Goal: Task Accomplishment & Management: Use online tool/utility

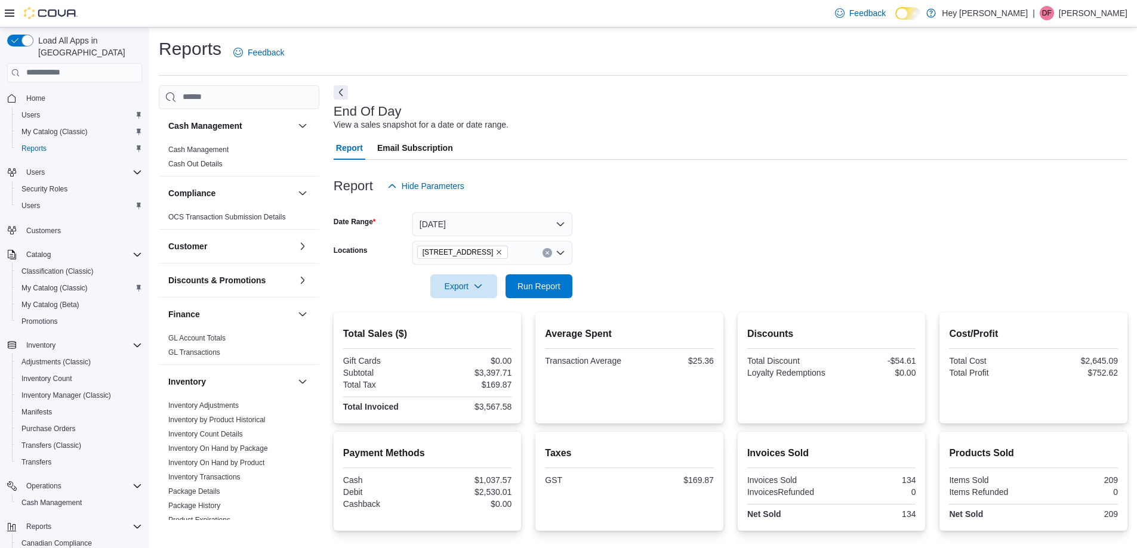
scroll to position [82, 0]
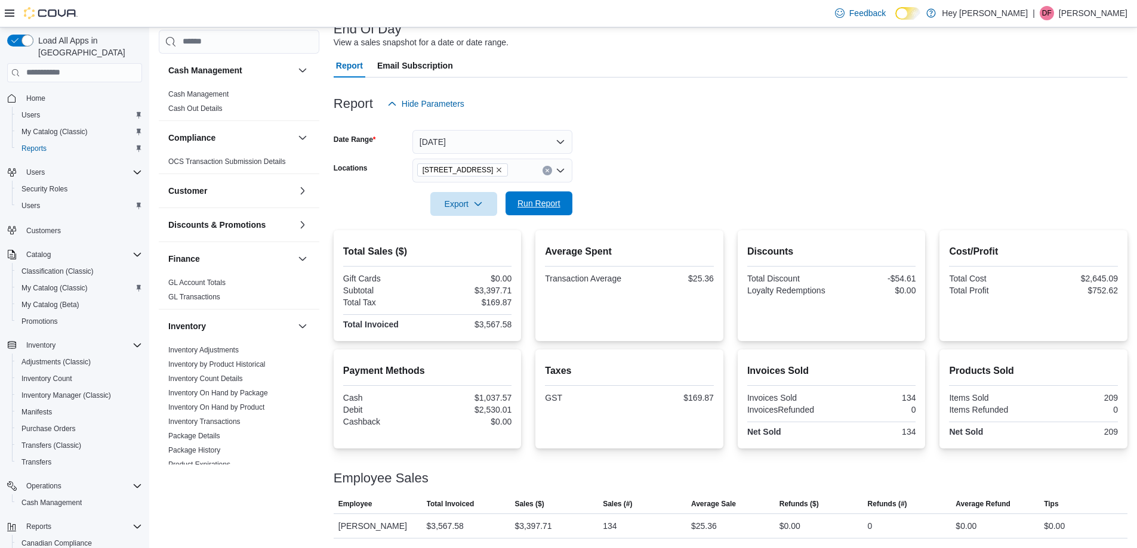
click at [521, 210] on span "Run Report" at bounding box center [539, 204] width 53 height 24
click at [557, 198] on span "Run Report" at bounding box center [538, 203] width 43 height 12
click at [547, 170] on icon "Clear input" at bounding box center [546, 170] width 3 height 3
click at [659, 169] on form "Date Range Today Locations All Locations Export Run Report" at bounding box center [731, 166] width 794 height 100
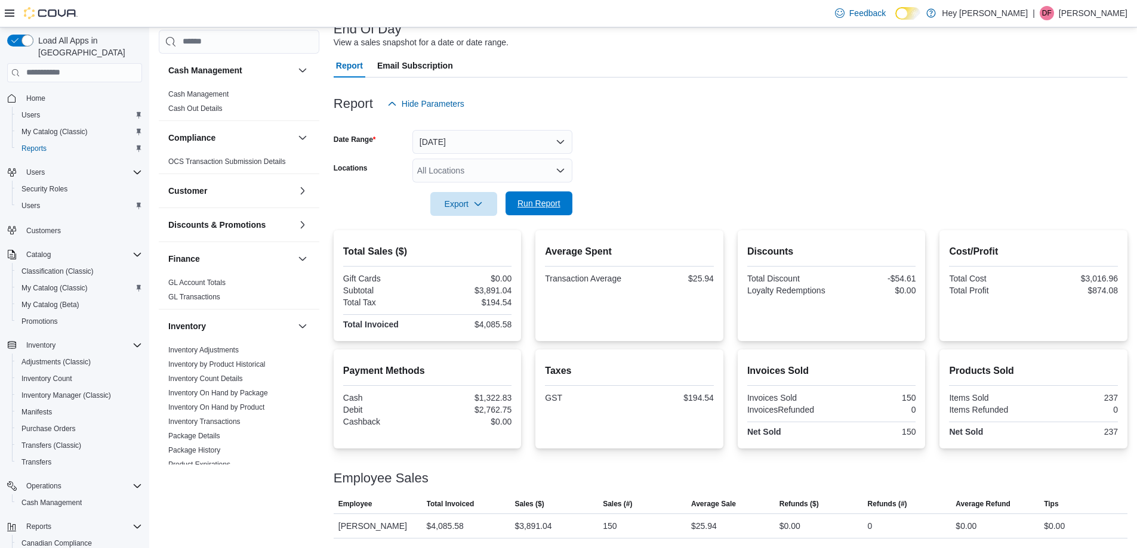
click at [542, 203] on span "Run Report" at bounding box center [538, 203] width 43 height 12
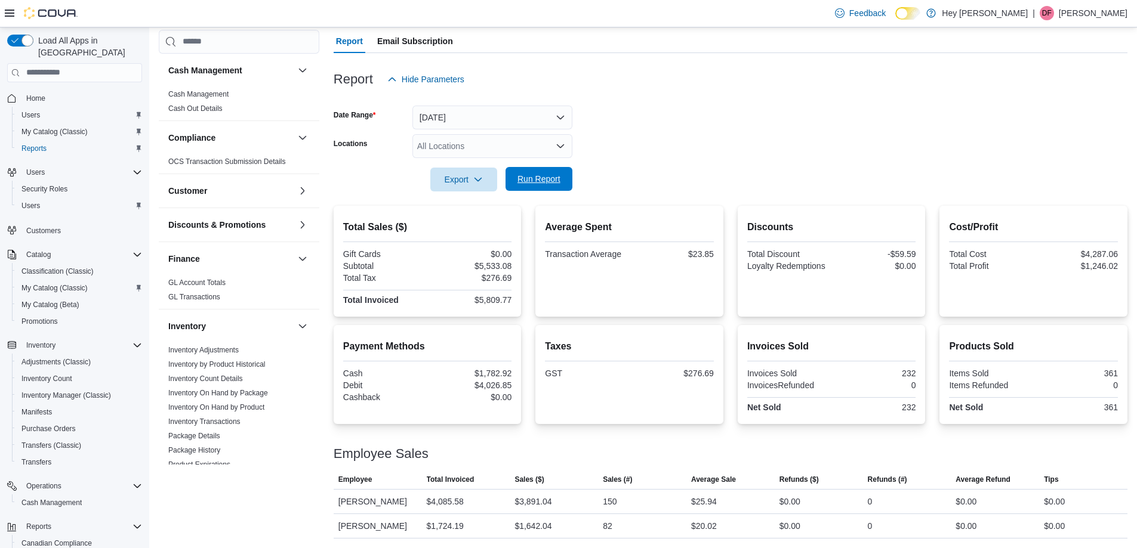
click at [547, 179] on span "Run Report" at bounding box center [538, 179] width 43 height 12
click at [452, 148] on div "All Locations" at bounding box center [492, 146] width 160 height 24
drag, startPoint x: 504, startPoint y: 206, endPoint x: 545, endPoint y: 183, distance: 47.3
click at [504, 205] on span "[STREET_ADDRESS]" at bounding box center [479, 201] width 82 height 12
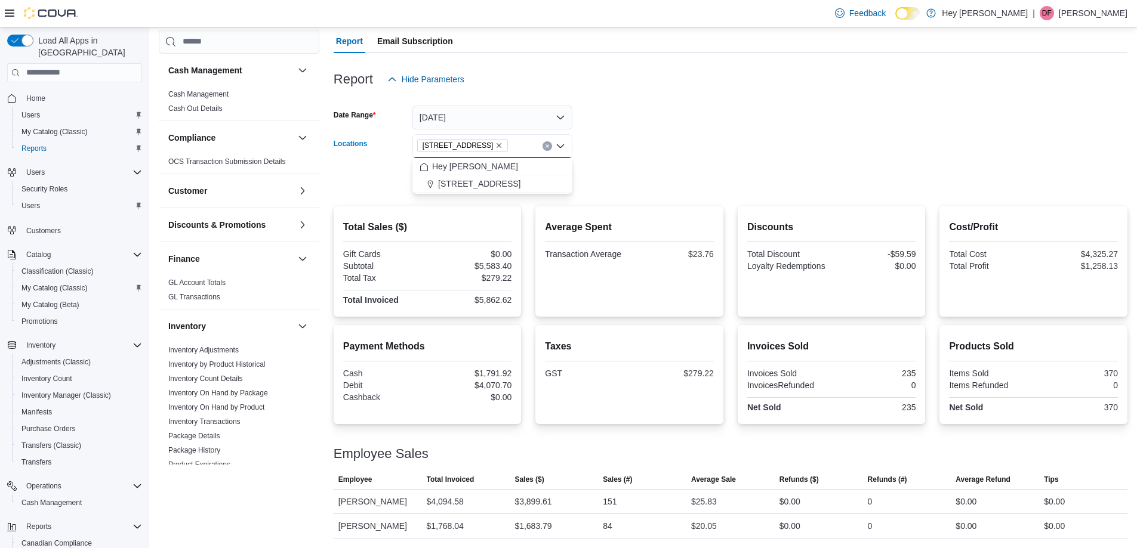
click at [604, 169] on form "Date Range [DATE] Locations [STREET_ADDRESS] Combo box. Selected. [STREET_ADDRE…" at bounding box center [731, 141] width 794 height 100
click at [567, 181] on button "Run Report" at bounding box center [538, 179] width 67 height 24
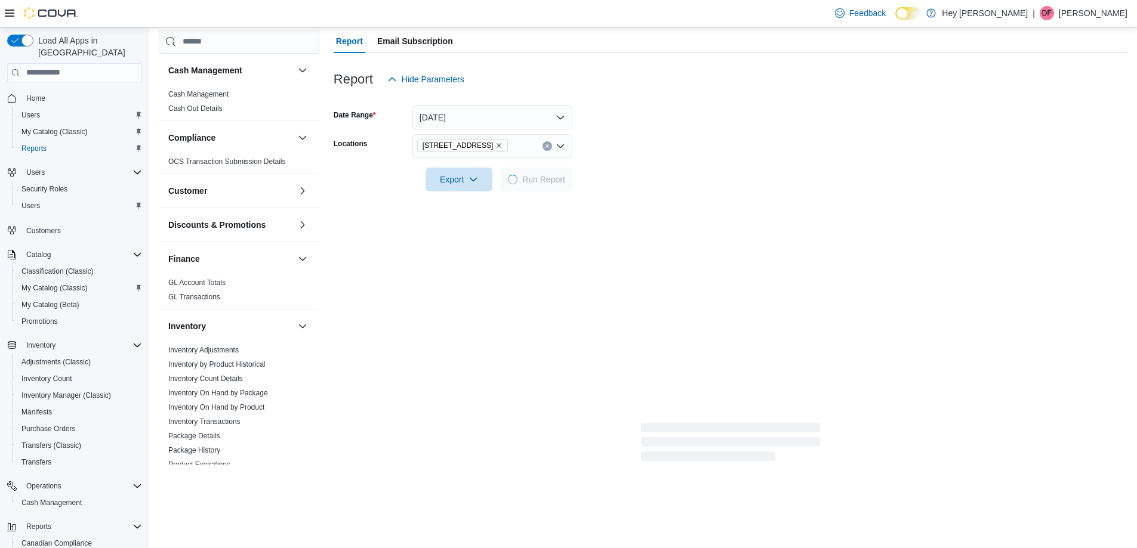
scroll to position [82, 0]
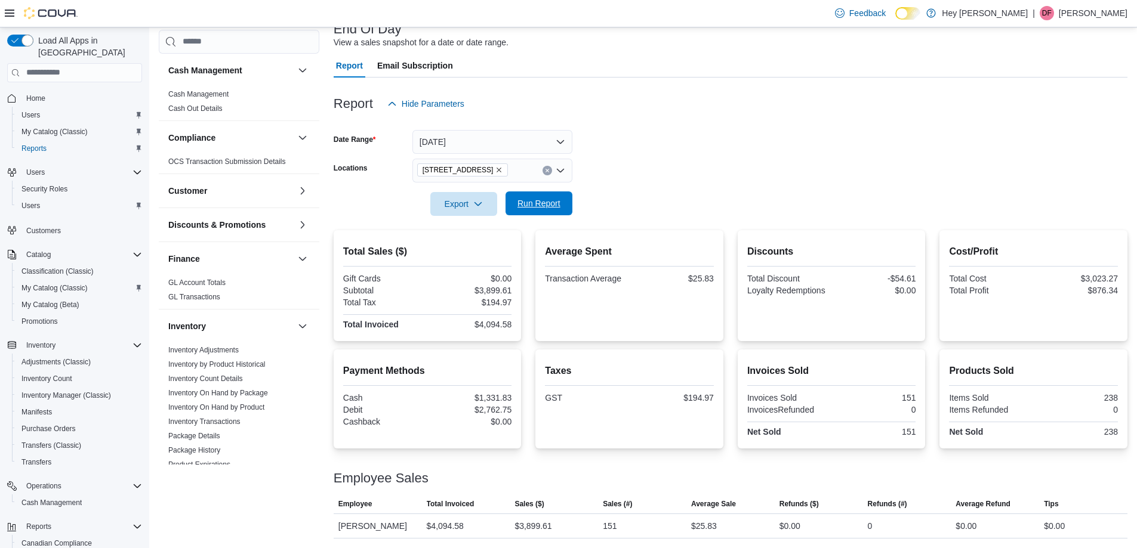
click at [557, 206] on span "Run Report" at bounding box center [538, 203] width 43 height 12
click at [554, 209] on span "Run Report" at bounding box center [538, 203] width 43 height 12
click at [554, 209] on span "Run Report" at bounding box center [539, 204] width 53 height 24
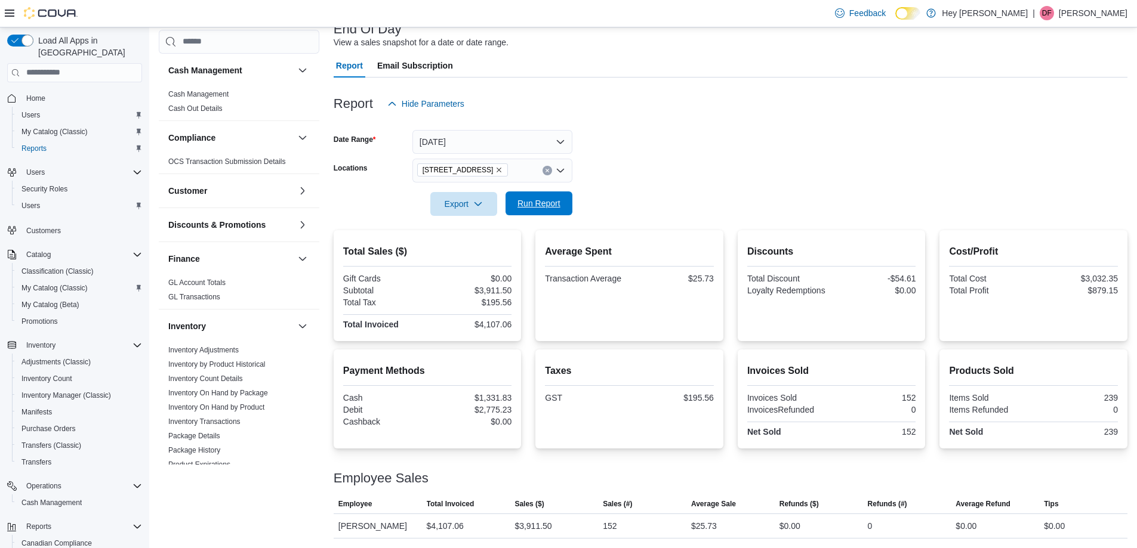
click at [554, 209] on span "Run Report" at bounding box center [539, 204] width 53 height 24
click at [544, 197] on span "Run Report" at bounding box center [539, 204] width 53 height 24
click at [527, 203] on span "Run Report" at bounding box center [538, 203] width 43 height 12
click at [516, 202] on span "Run Report" at bounding box center [539, 204] width 53 height 24
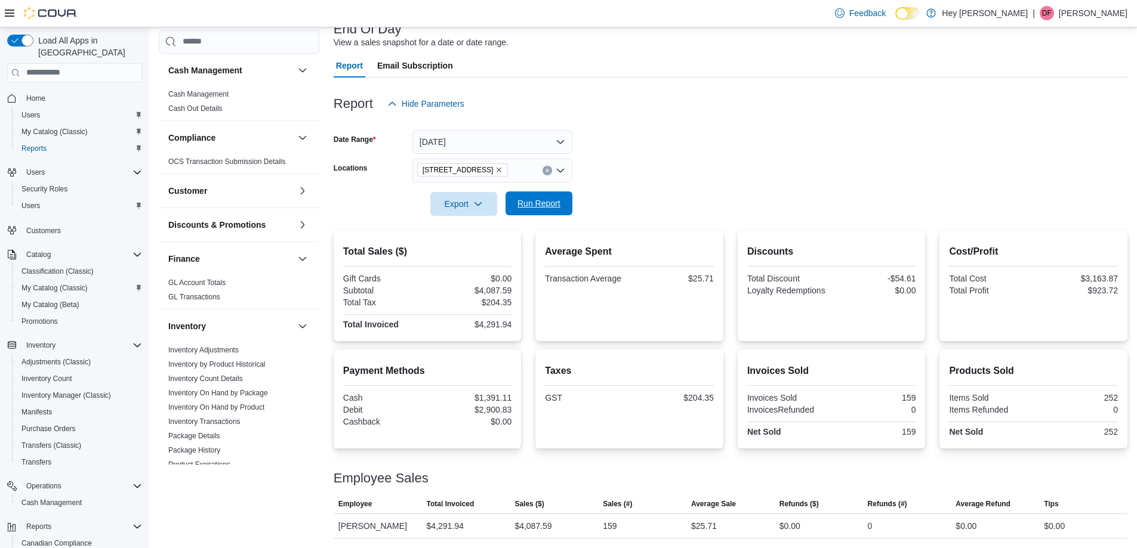
click at [531, 202] on span "Run Report" at bounding box center [538, 203] width 43 height 12
drag, startPoint x: 547, startPoint y: 166, endPoint x: 685, endPoint y: 172, distance: 138.6
click at [547, 166] on button "Clear input" at bounding box center [547, 171] width 10 height 10
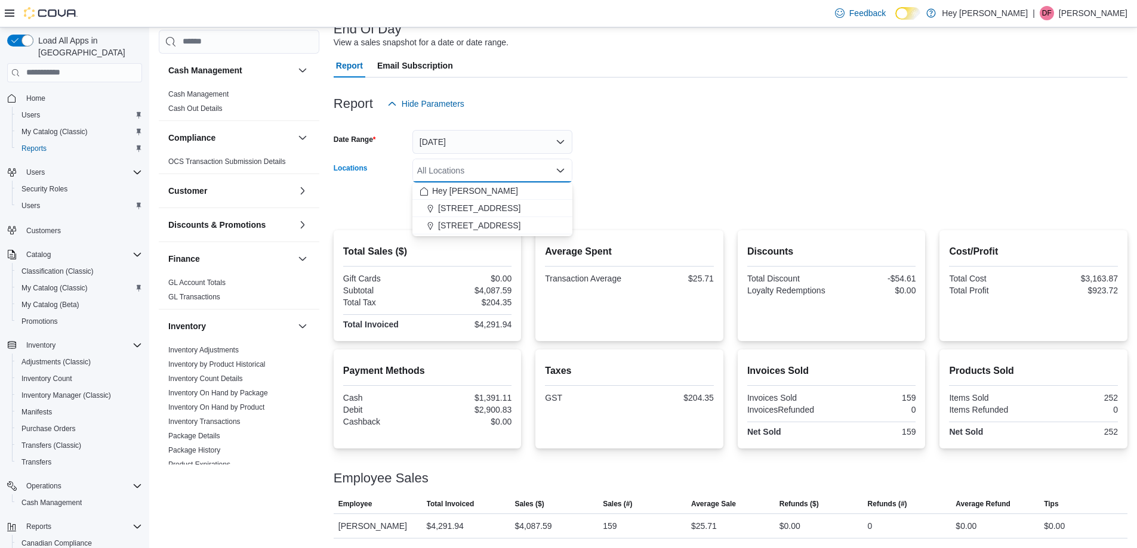
click at [699, 172] on form "Date Range Today Locations All Locations Combo box. Selected. Combo box input. …" at bounding box center [731, 166] width 794 height 100
click at [548, 203] on span "Run Report" at bounding box center [538, 203] width 43 height 12
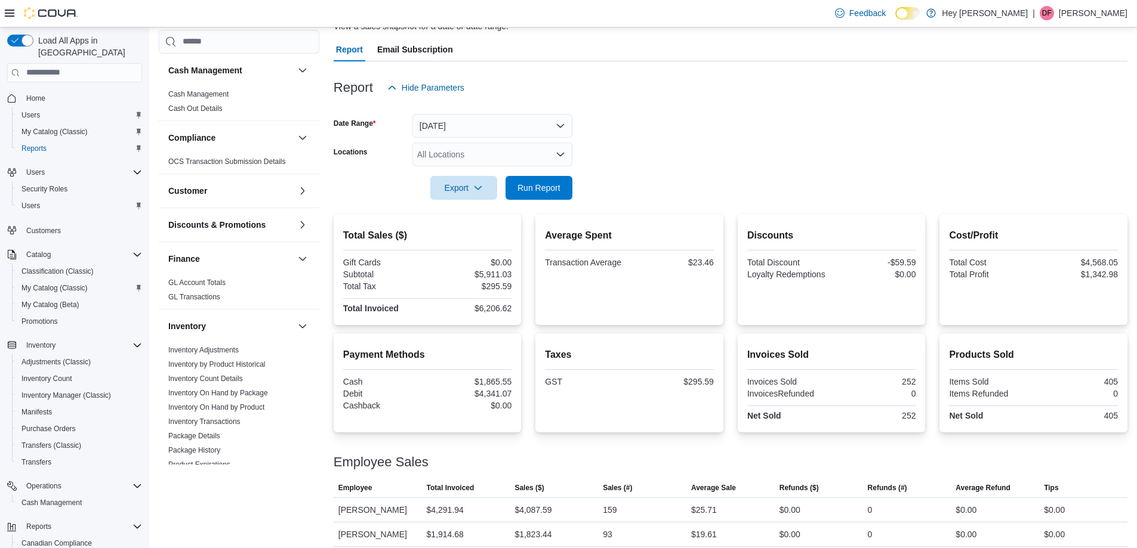
scroll to position [107, 0]
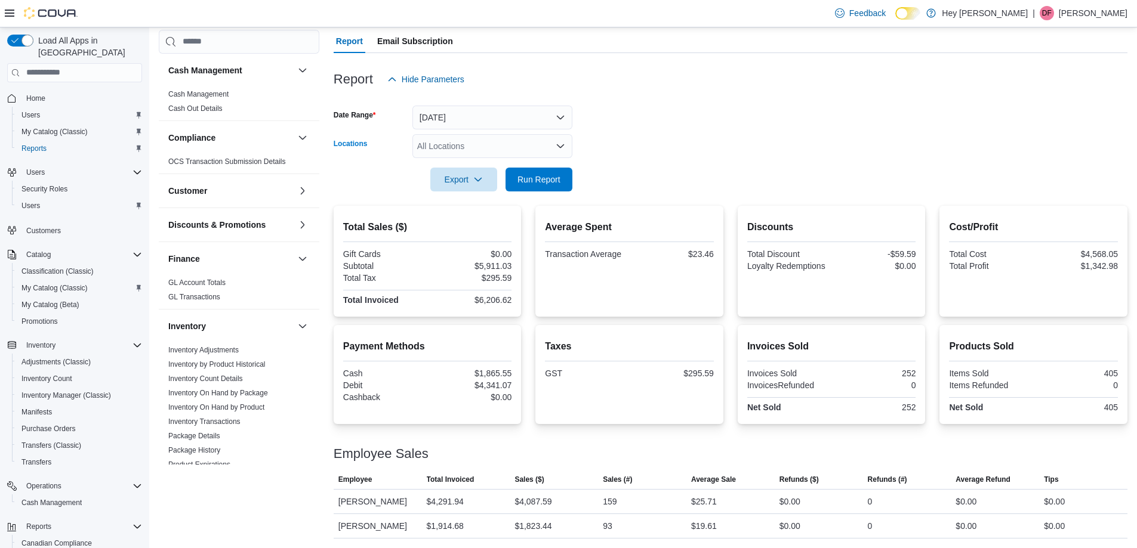
click at [504, 146] on div "All Locations" at bounding box center [492, 146] width 160 height 24
click at [511, 207] on button "[STREET_ADDRESS]" at bounding box center [492, 201] width 160 height 17
click at [608, 186] on form "Date Range [DATE] Locations [STREET_ADDRESS] Combo box. Selected. [STREET_ADDRE…" at bounding box center [731, 141] width 794 height 100
click at [547, 183] on span "Run Report" at bounding box center [538, 179] width 43 height 12
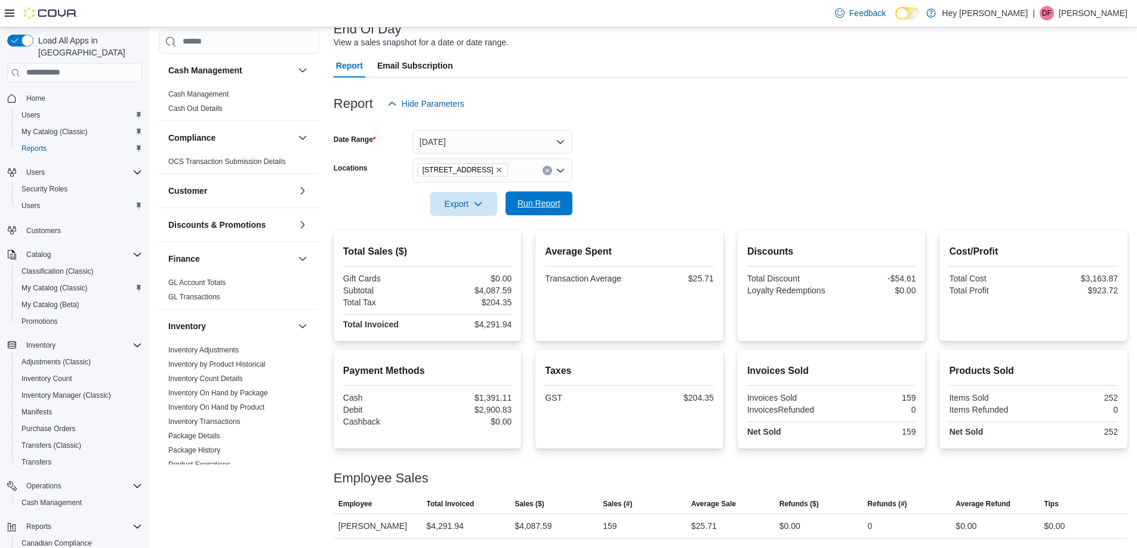
scroll to position [82, 0]
click at [558, 202] on span "Run Report" at bounding box center [538, 203] width 43 height 12
click at [558, 203] on span "Run Report" at bounding box center [538, 203] width 43 height 12
click at [653, 159] on form "Date Range Today Locations 15820 Stony Plain Road Export Run Report" at bounding box center [731, 166] width 794 height 100
click at [542, 210] on span "Run Report" at bounding box center [539, 204] width 53 height 24
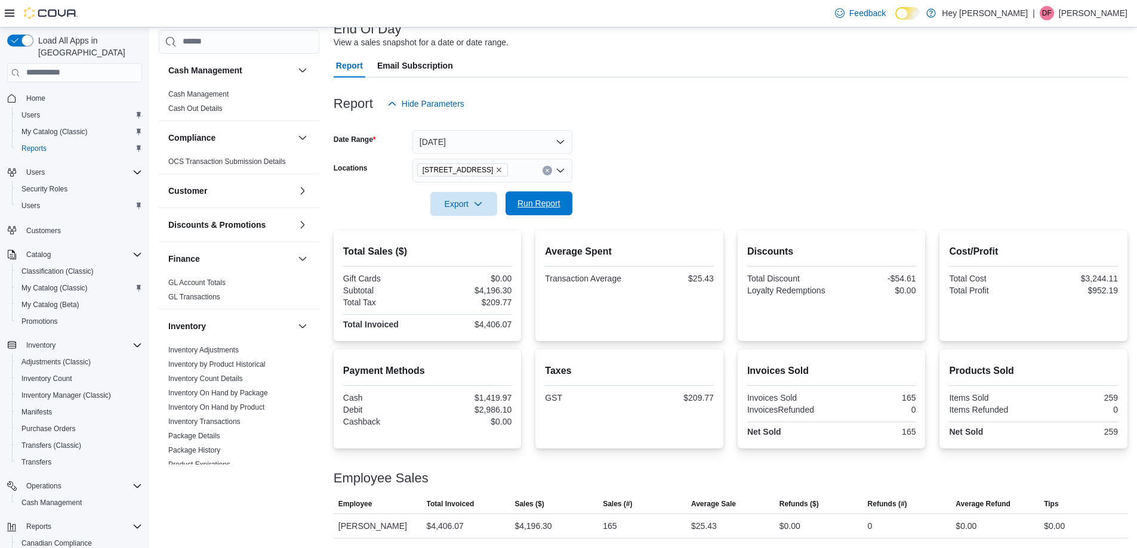
click at [554, 195] on span "Run Report" at bounding box center [539, 204] width 53 height 24
click at [533, 193] on span "Run Report" at bounding box center [539, 204] width 53 height 24
click at [538, 192] on div "Export Run Report" at bounding box center [453, 204] width 239 height 24
click at [547, 205] on span "Run Report" at bounding box center [538, 203] width 43 height 12
click at [529, 202] on span "Run Report" at bounding box center [538, 203] width 43 height 12
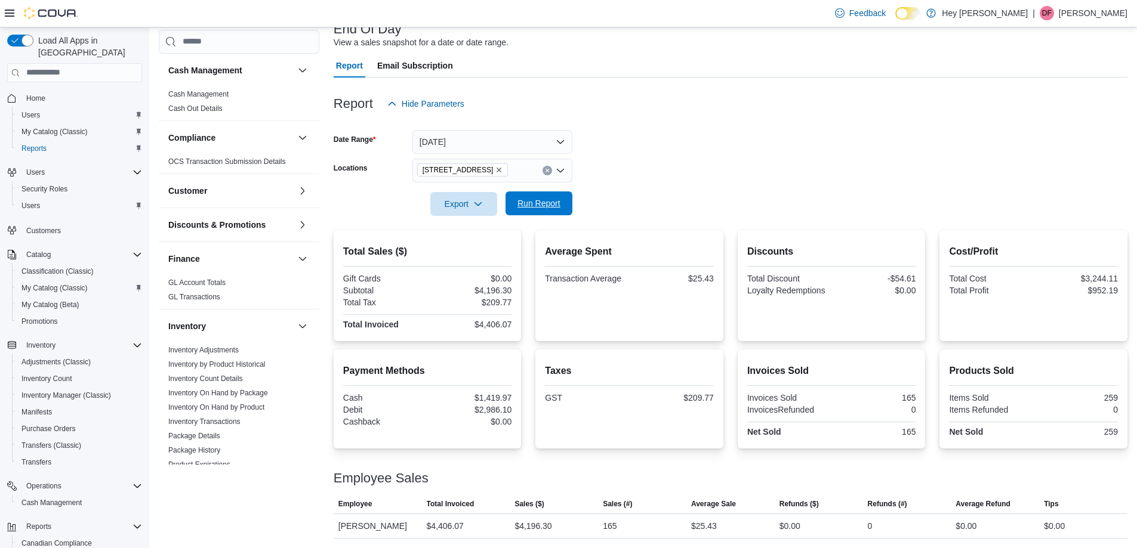
click at [528, 202] on span "Run Report" at bounding box center [538, 203] width 43 height 12
click at [535, 202] on span "Run Report" at bounding box center [538, 203] width 43 height 12
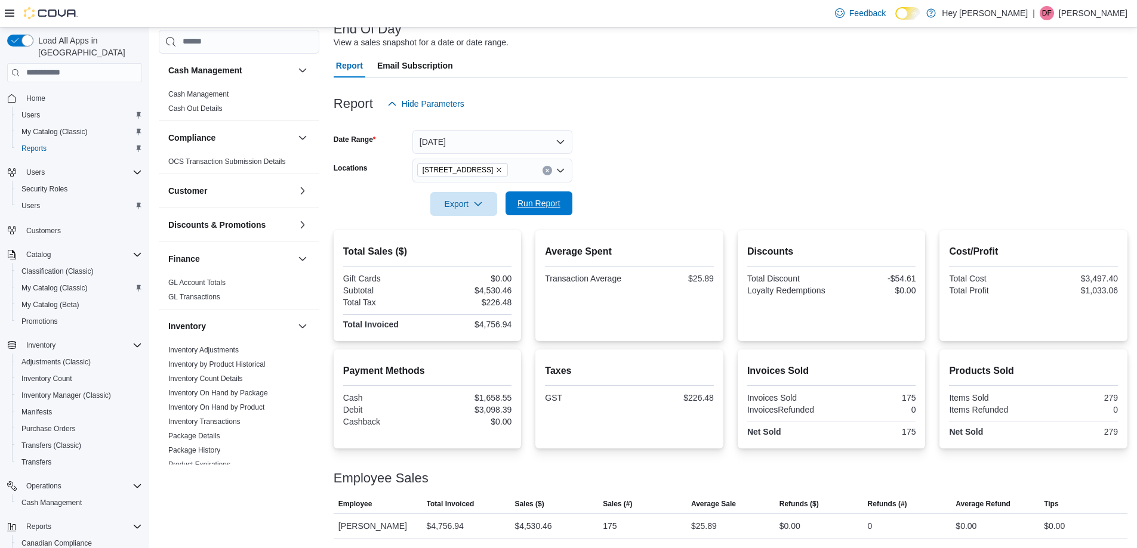
click at [552, 205] on span "Run Report" at bounding box center [538, 203] width 43 height 12
click at [524, 193] on span "Run Report" at bounding box center [539, 204] width 53 height 24
click at [571, 214] on button "Run Report" at bounding box center [538, 204] width 67 height 24
click at [548, 200] on span "Run Report" at bounding box center [538, 203] width 43 height 12
click at [552, 202] on span "Run Report" at bounding box center [538, 203] width 43 height 12
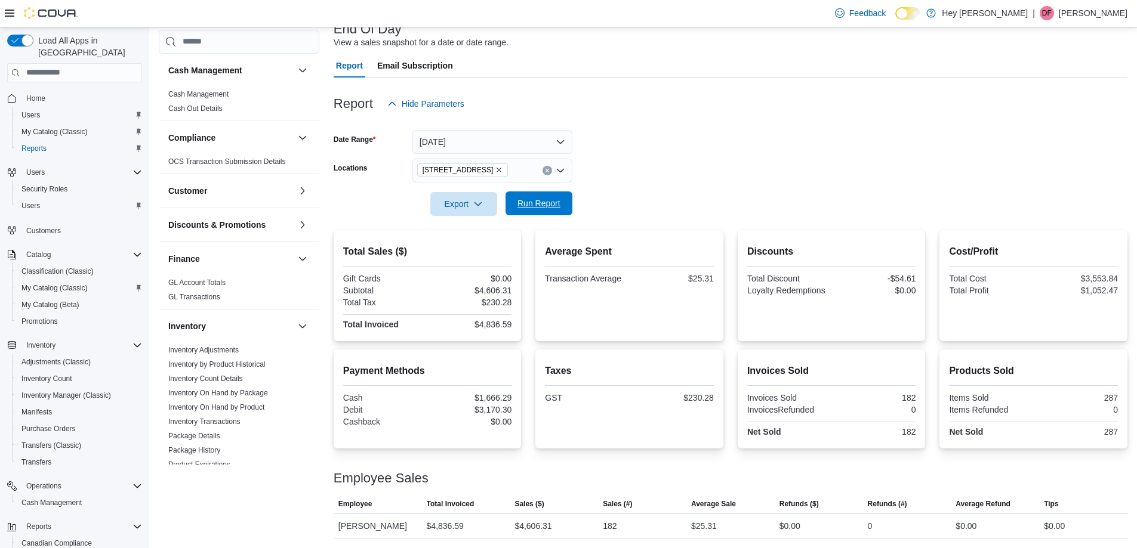
click at [552, 202] on span "Run Report" at bounding box center [538, 203] width 43 height 12
click at [551, 206] on span "Run Report" at bounding box center [538, 203] width 43 height 12
click at [545, 172] on icon "Clear input" at bounding box center [547, 170] width 5 height 5
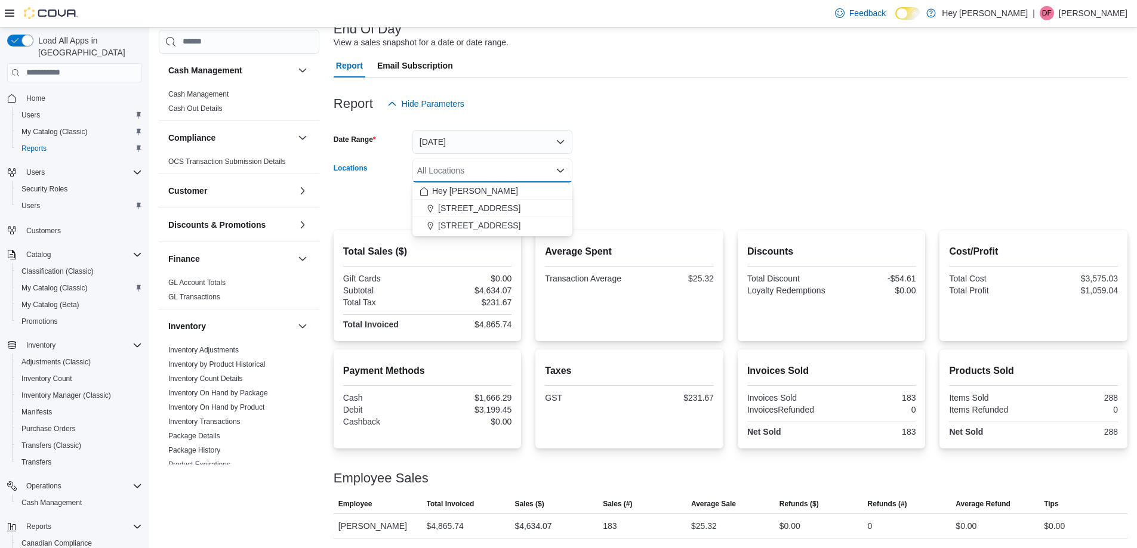
click at [585, 171] on form "Date Range Today Locations All Locations Combo box. Selected. Combo box input. …" at bounding box center [731, 166] width 794 height 100
click at [562, 200] on span "Run Report" at bounding box center [539, 204] width 53 height 24
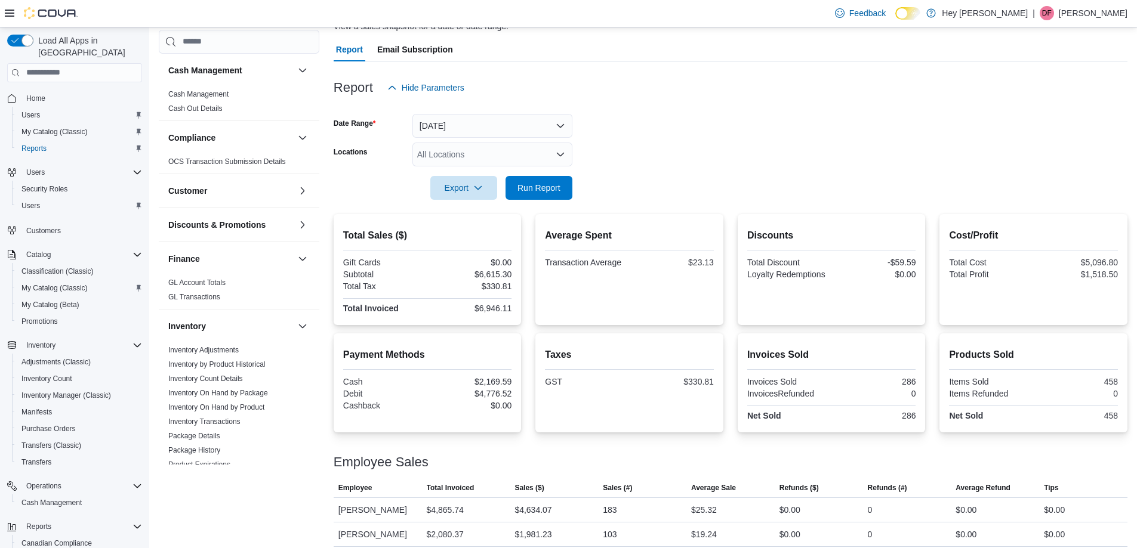
scroll to position [107, 0]
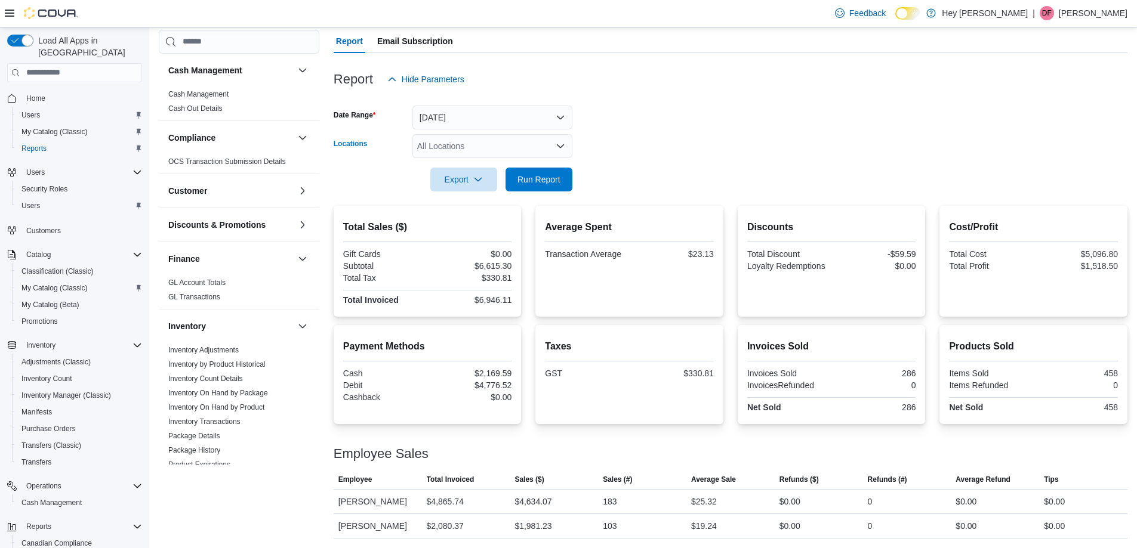
click at [543, 148] on div "All Locations" at bounding box center [492, 146] width 160 height 24
drag, startPoint x: 518, startPoint y: 201, endPoint x: 594, endPoint y: 178, distance: 78.5
click at [520, 201] on span "[STREET_ADDRESS]" at bounding box center [479, 201] width 82 height 12
click at [595, 174] on form "Date Range [DATE] Locations [STREET_ADDRESS] Combo box. Selected. [STREET_ADDRE…" at bounding box center [731, 141] width 794 height 100
click at [534, 172] on span "Run Report" at bounding box center [539, 179] width 53 height 24
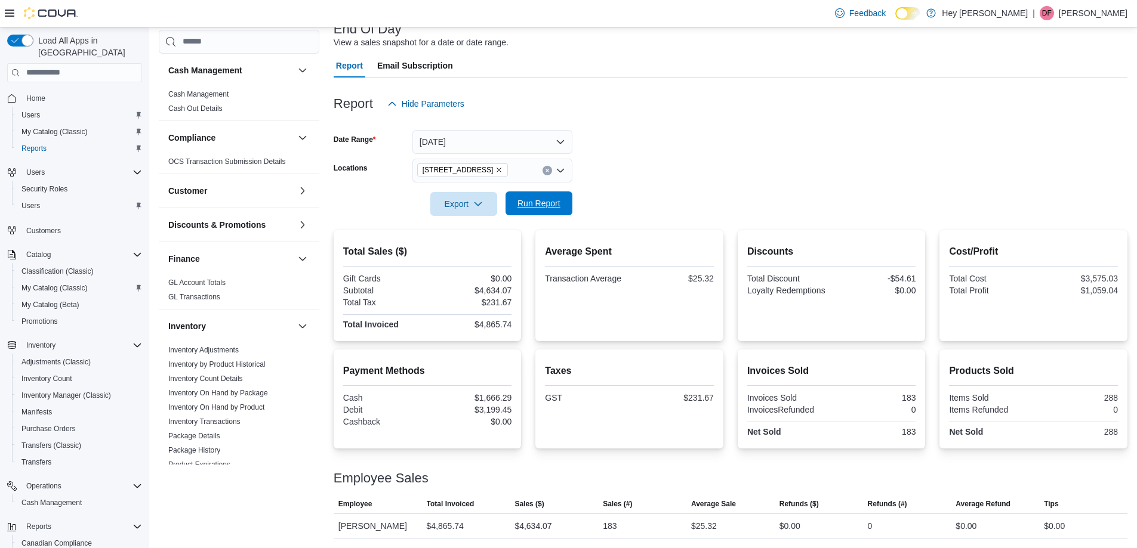
scroll to position [82, 0]
click at [523, 206] on span "Run Report" at bounding box center [538, 203] width 43 height 12
click at [535, 207] on span "Run Report" at bounding box center [538, 203] width 43 height 12
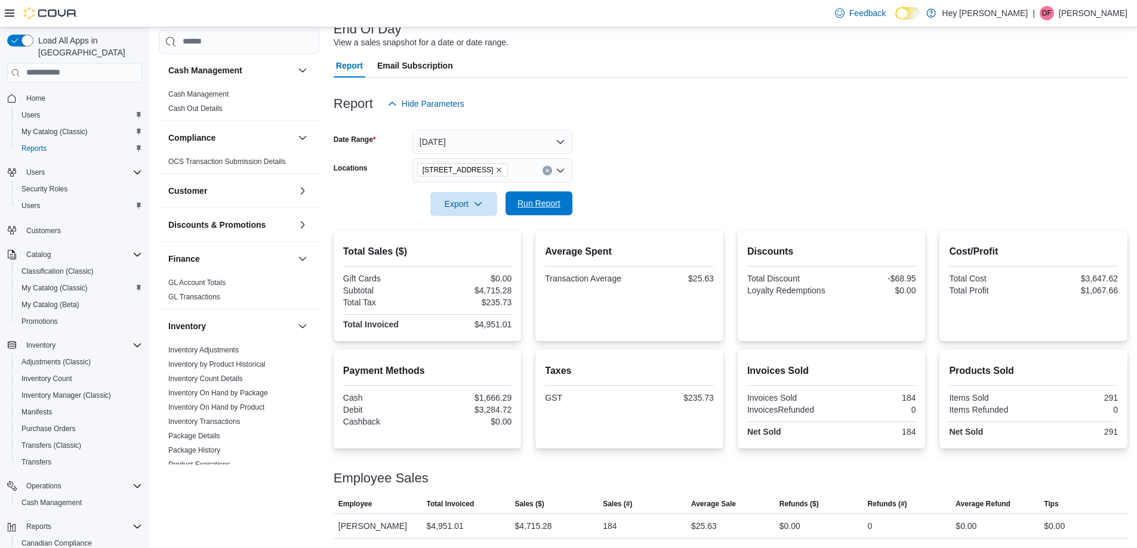
click at [535, 207] on span "Run Report" at bounding box center [538, 203] width 43 height 12
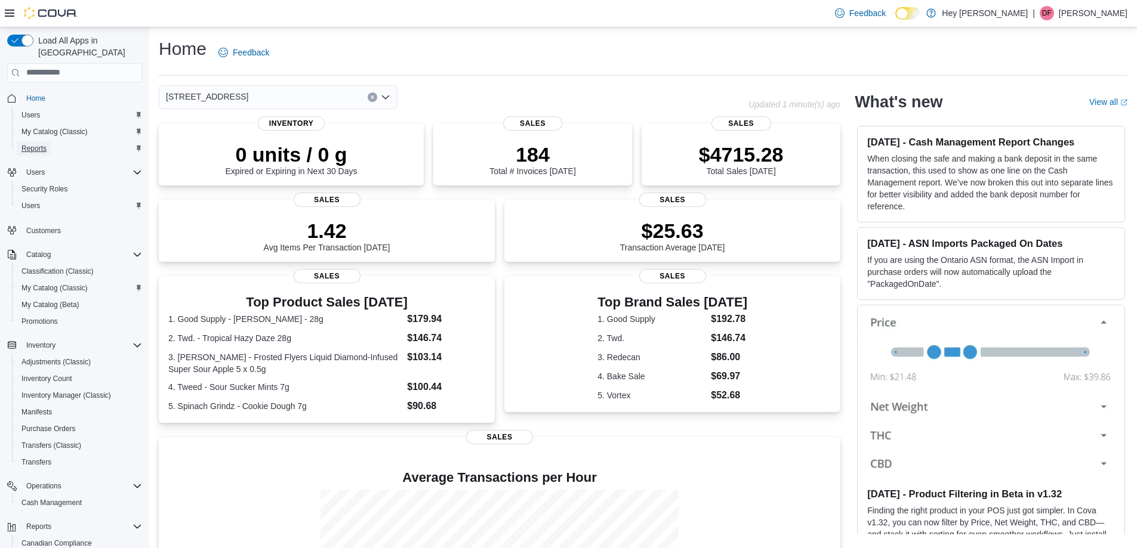
click at [48, 141] on link "Reports" at bounding box center [34, 148] width 35 height 14
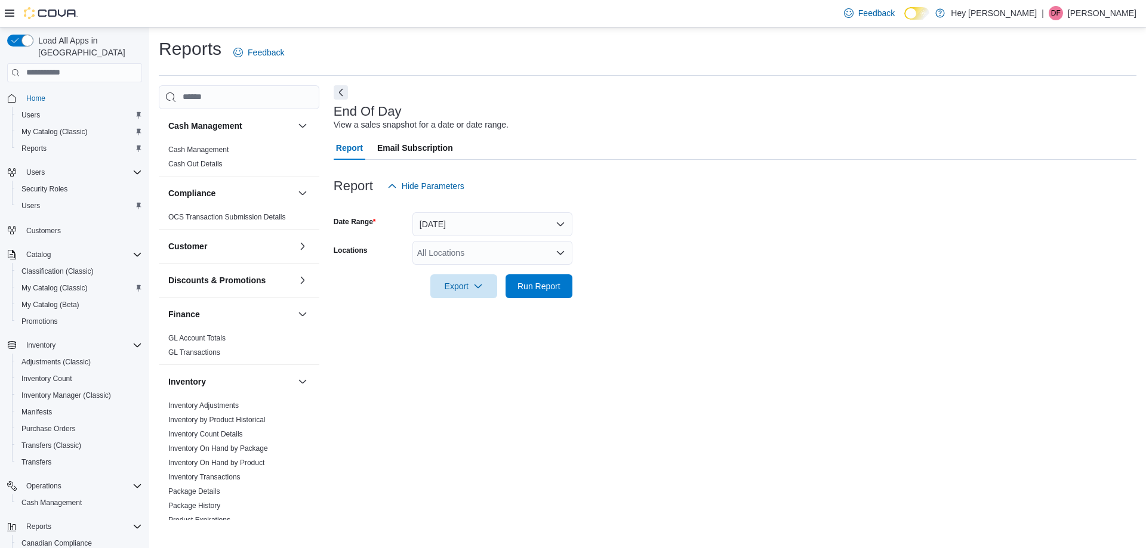
click at [430, 252] on div "All Locations" at bounding box center [492, 253] width 160 height 24
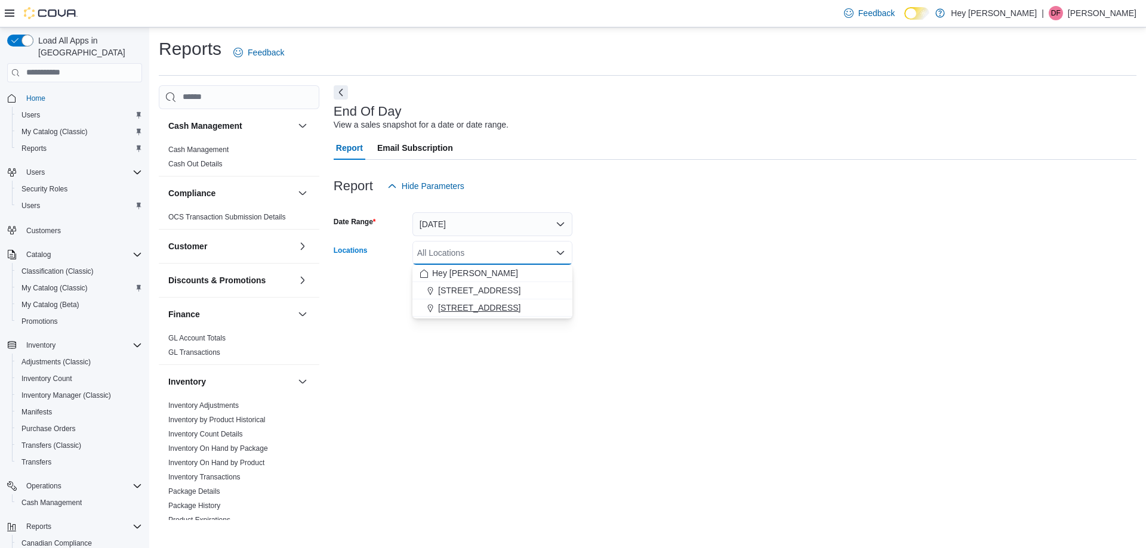
click at [461, 310] on span "[STREET_ADDRESS]" at bounding box center [479, 308] width 82 height 12
click at [584, 289] on form "Date Range [DATE] Locations [STREET_ADDRESS] Combo box. Selected. [STREET_ADDRE…" at bounding box center [735, 248] width 802 height 100
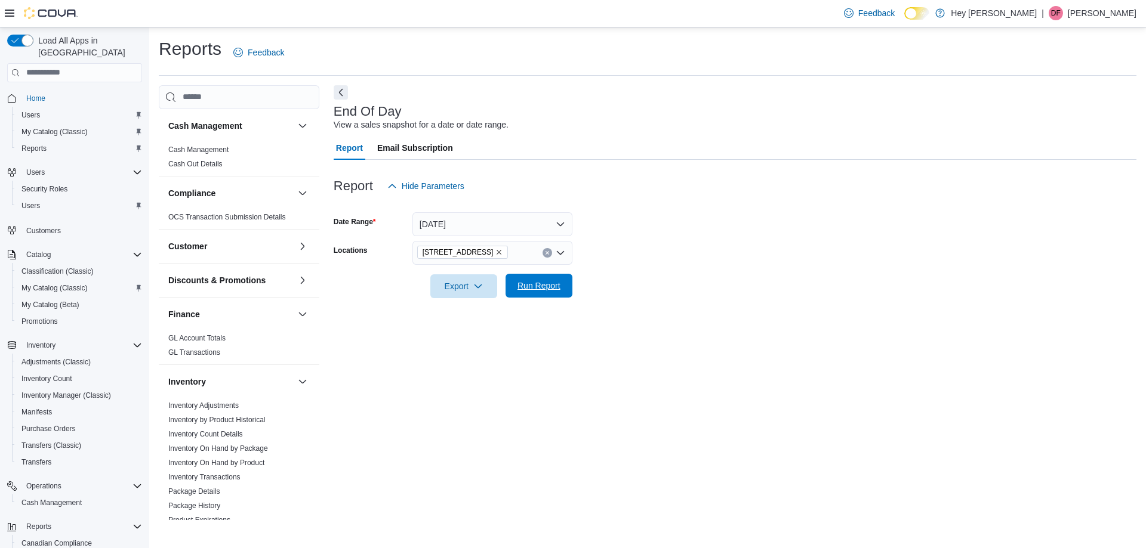
click at [561, 289] on span "Run Report" at bounding box center [539, 286] width 53 height 24
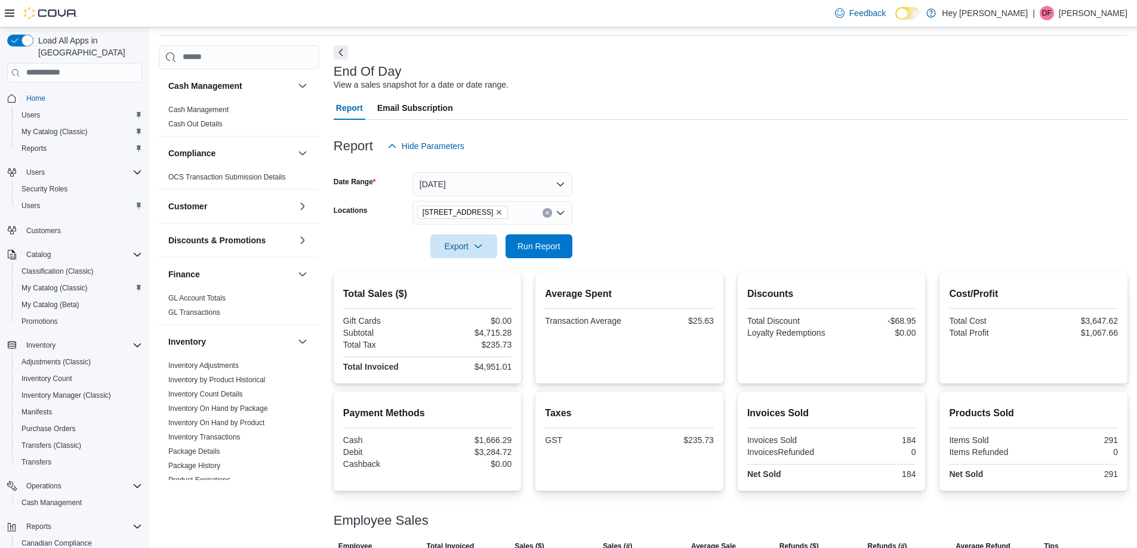
scroll to position [82, 0]
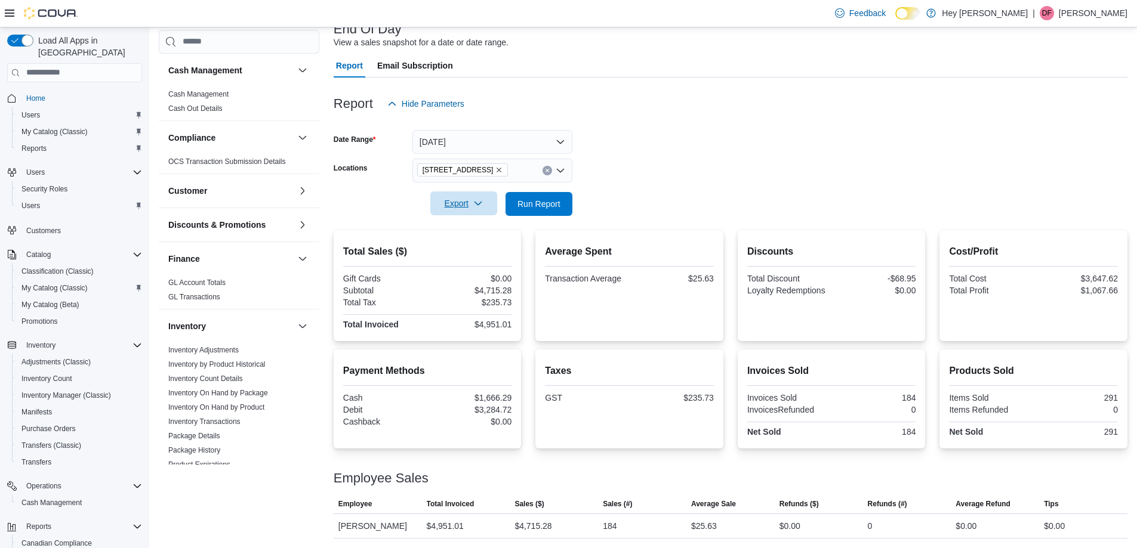
click at [464, 208] on span "Export" at bounding box center [463, 204] width 53 height 24
click at [470, 249] on span "Export to Pdf" at bounding box center [466, 252] width 54 height 10
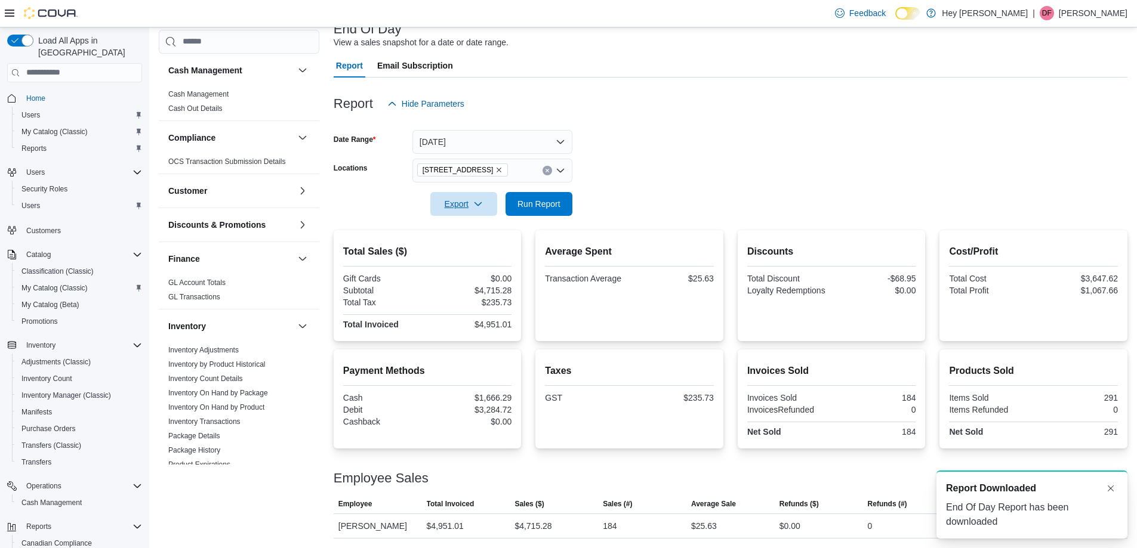
scroll to position [0, 0]
